Goal: Navigation & Orientation: Find specific page/section

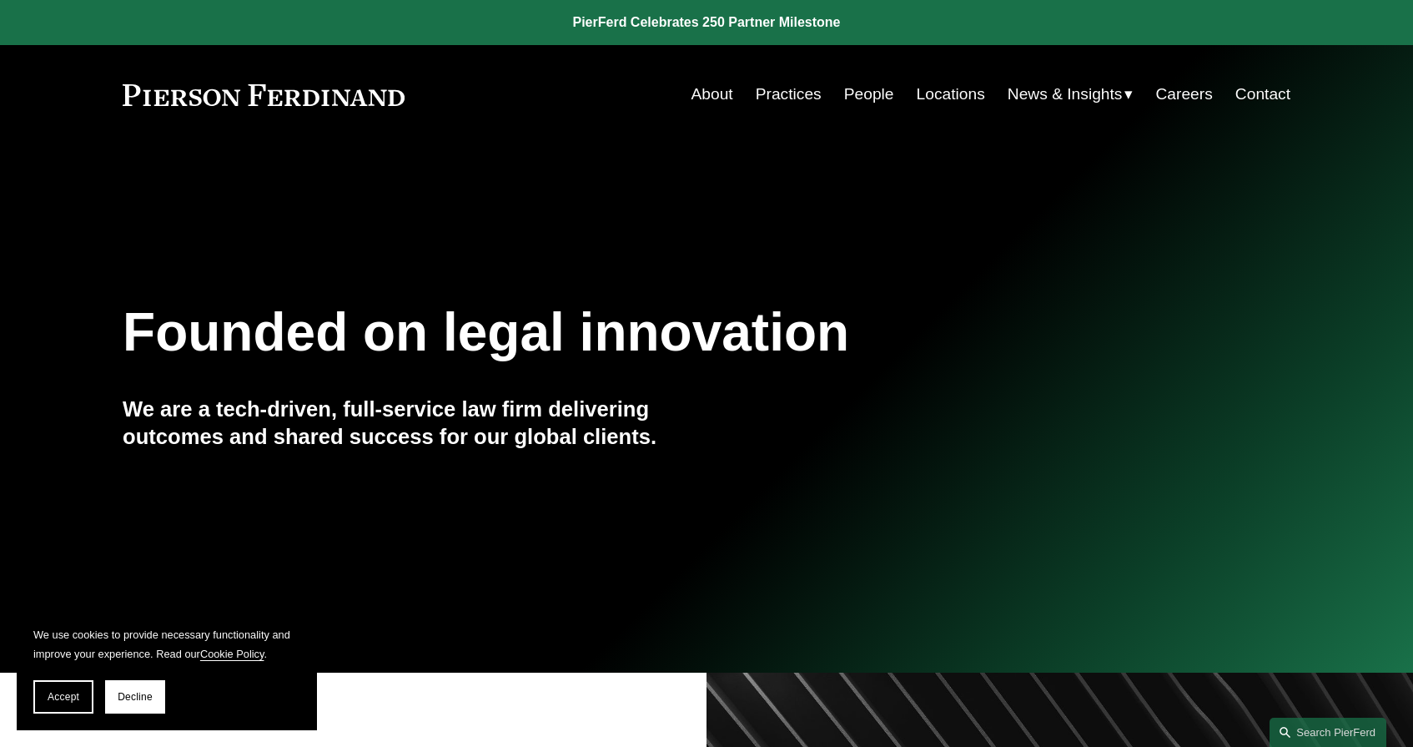
click at [1185, 103] on link "Careers" at bounding box center [1184, 94] width 57 height 32
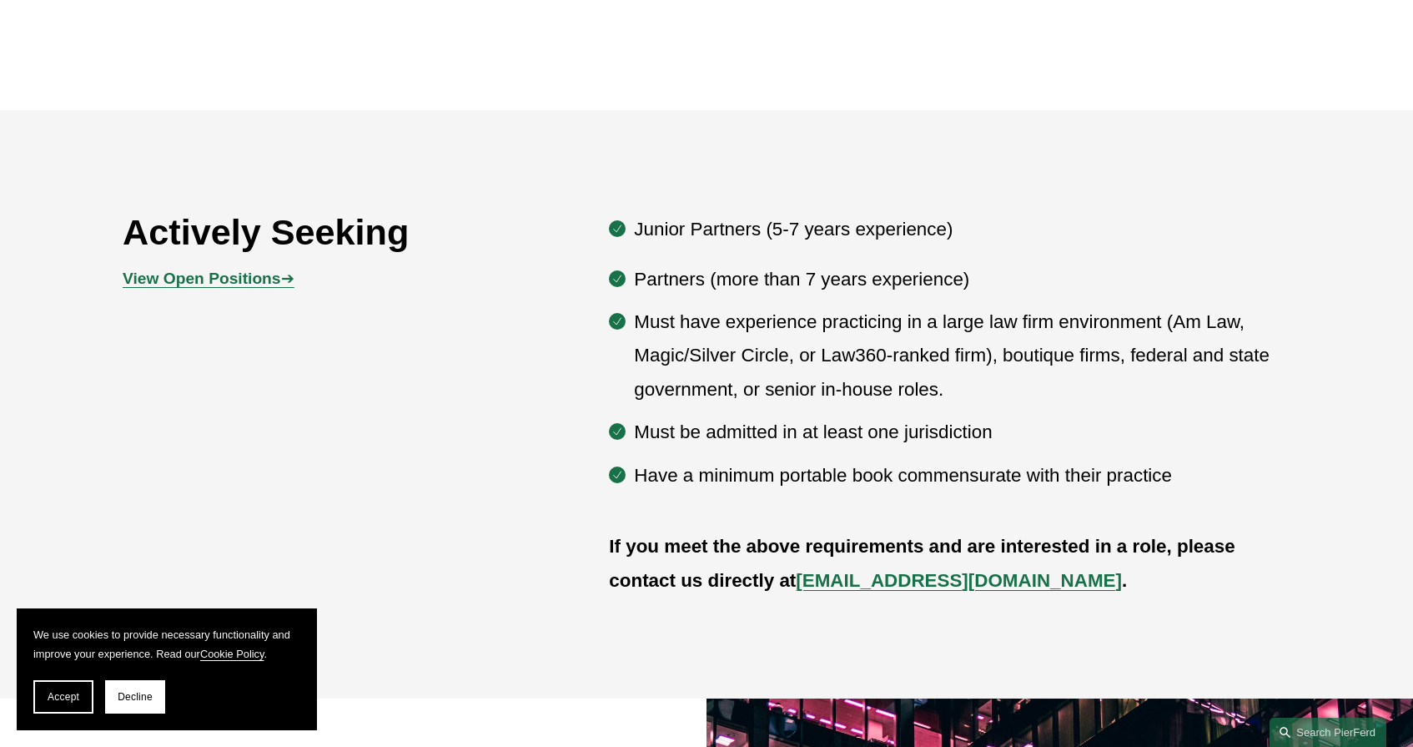
scroll to position [873, 0]
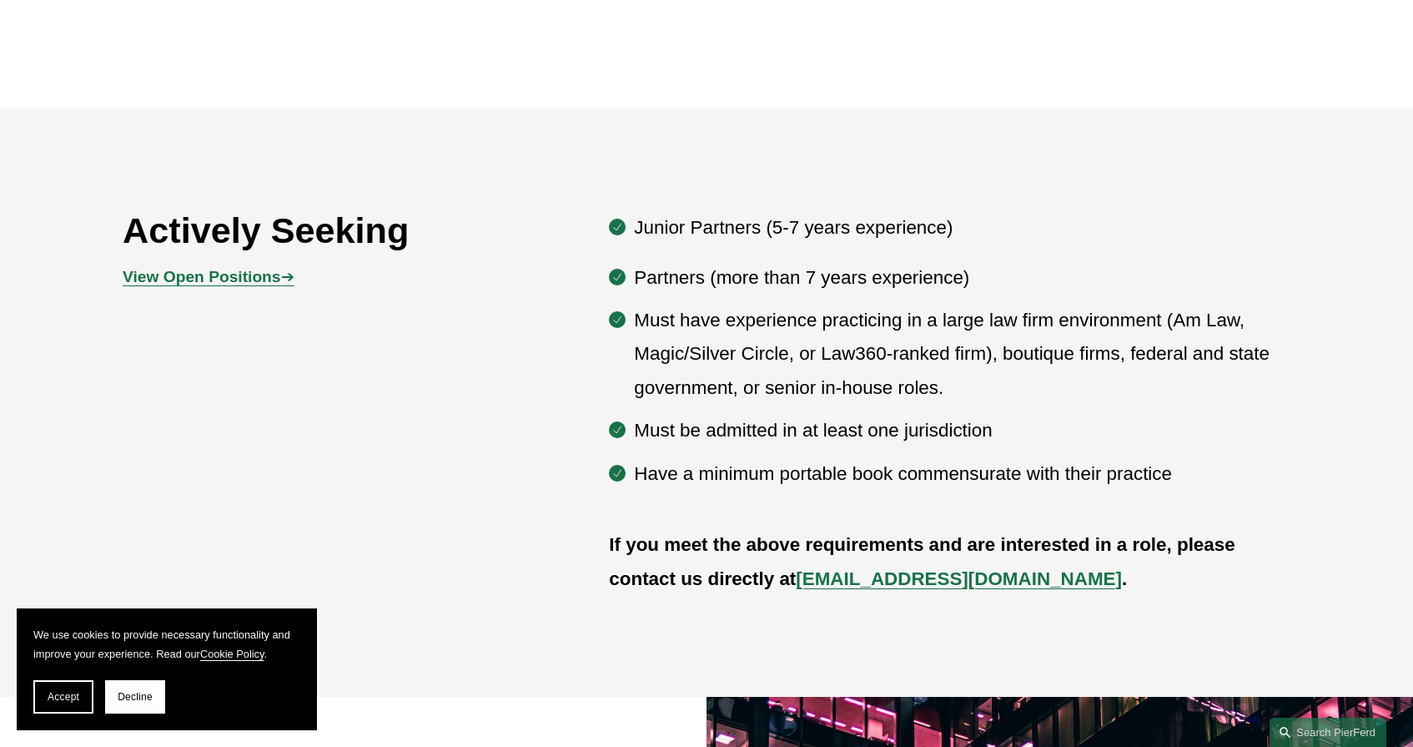
click at [267, 275] on strong "View Open Positions" at bounding box center [202, 277] width 158 height 18
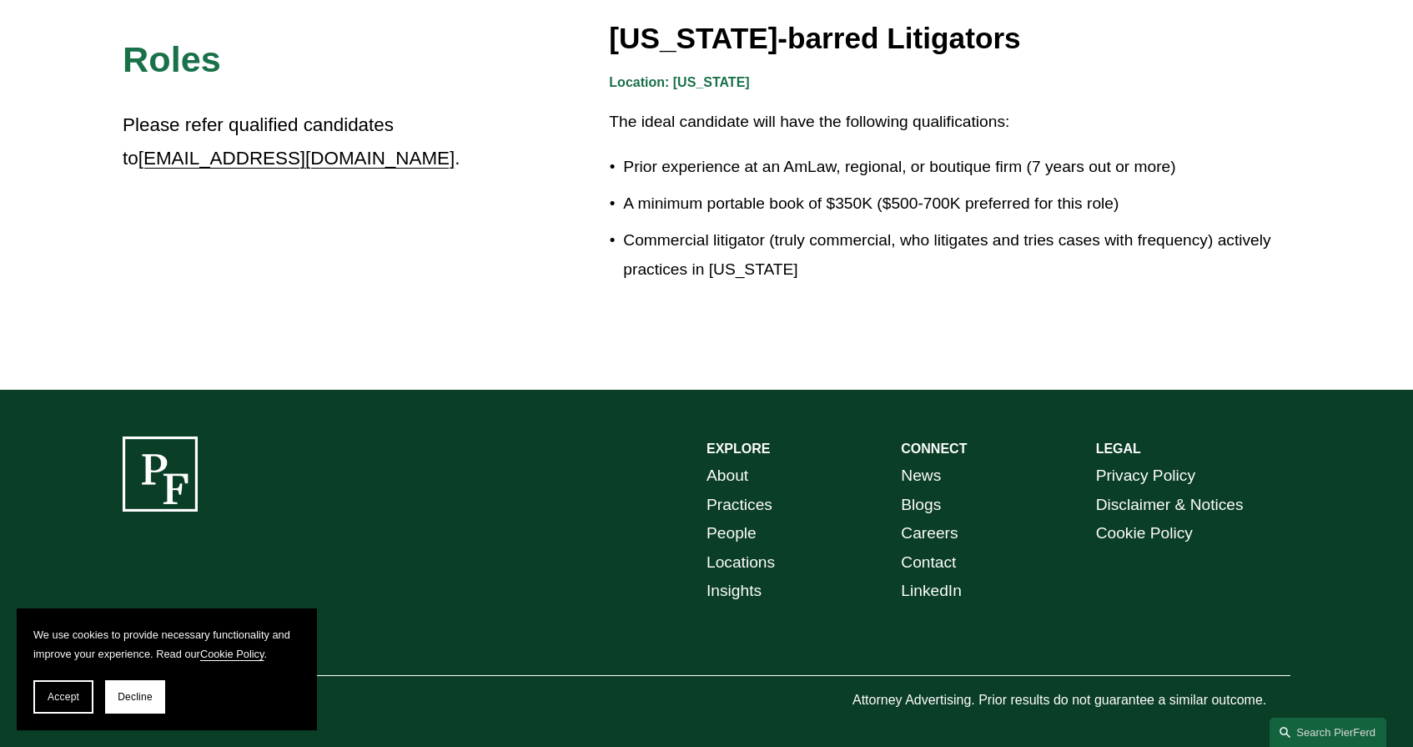
scroll to position [3014, 0]
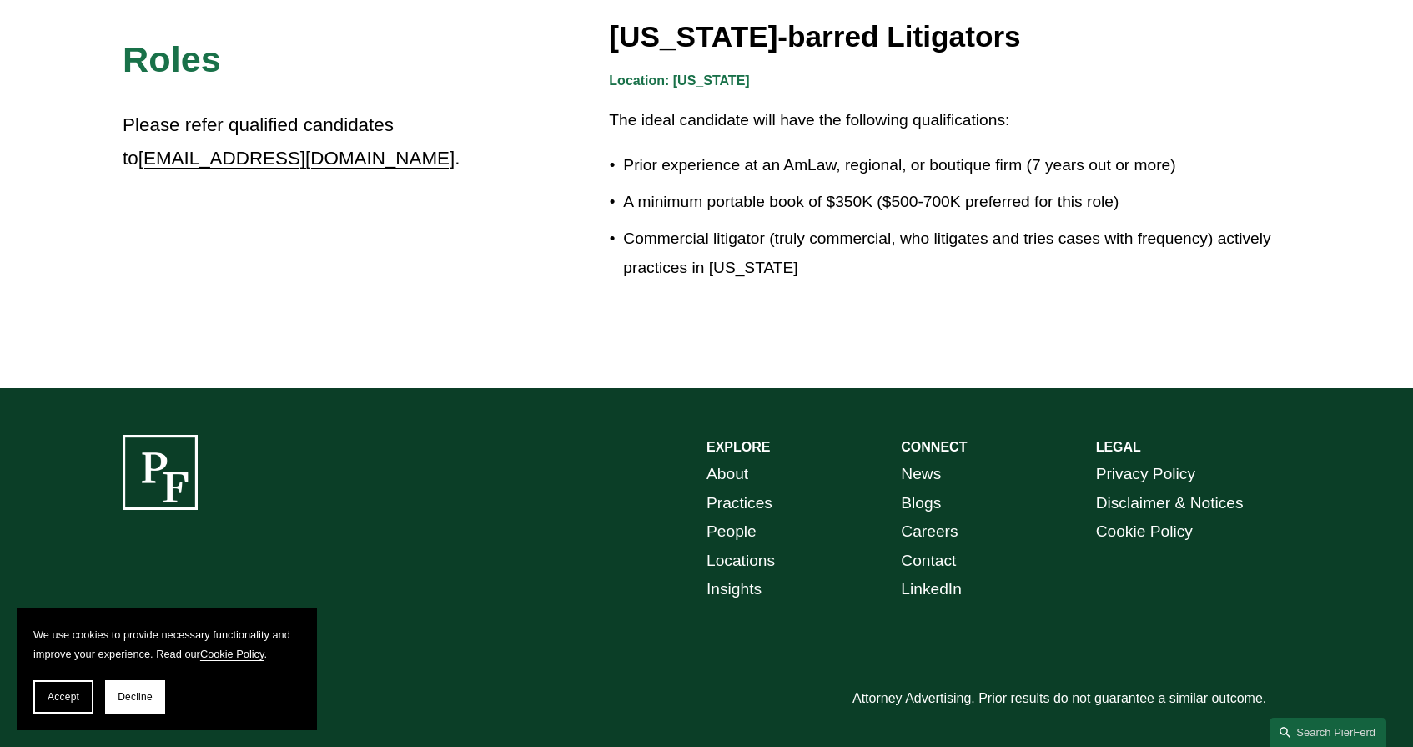
click at [925, 523] on link "Careers" at bounding box center [929, 531] width 57 height 29
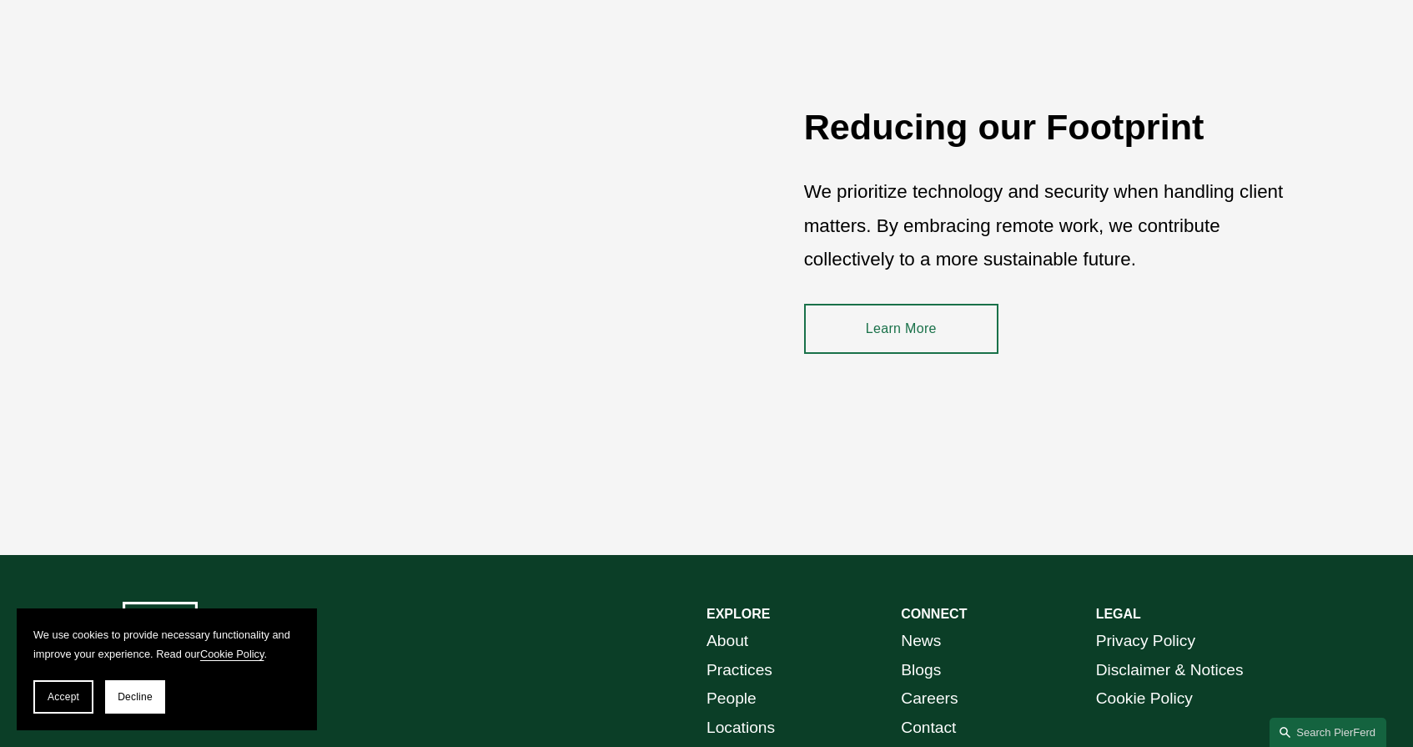
scroll to position [2498, 0]
